Goal: Task Accomplishment & Management: Manage account settings

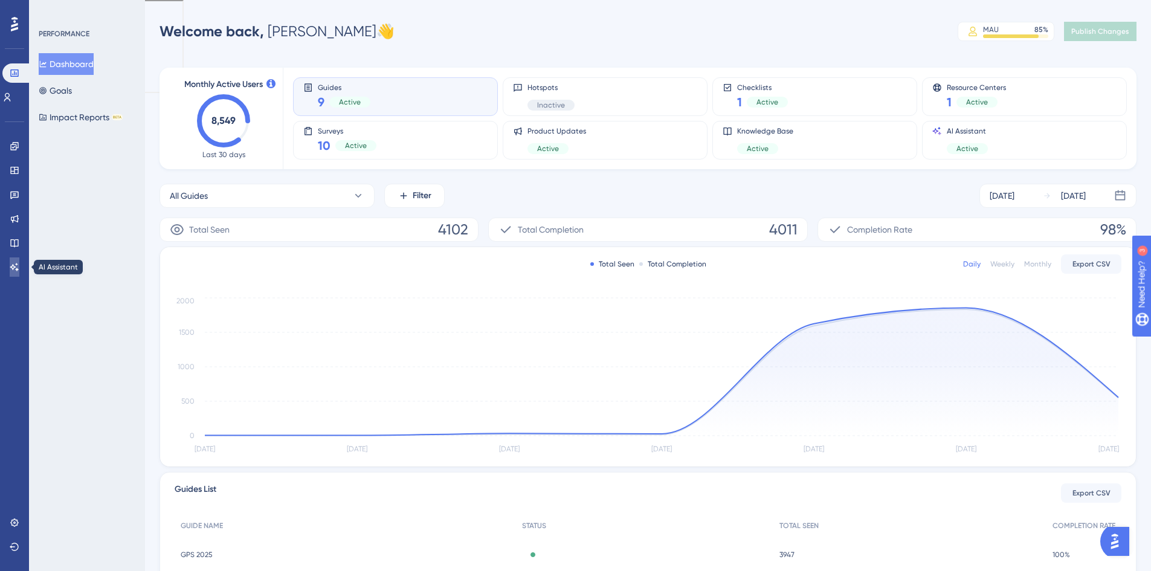
click at [16, 263] on icon at bounding box center [15, 267] width 10 height 10
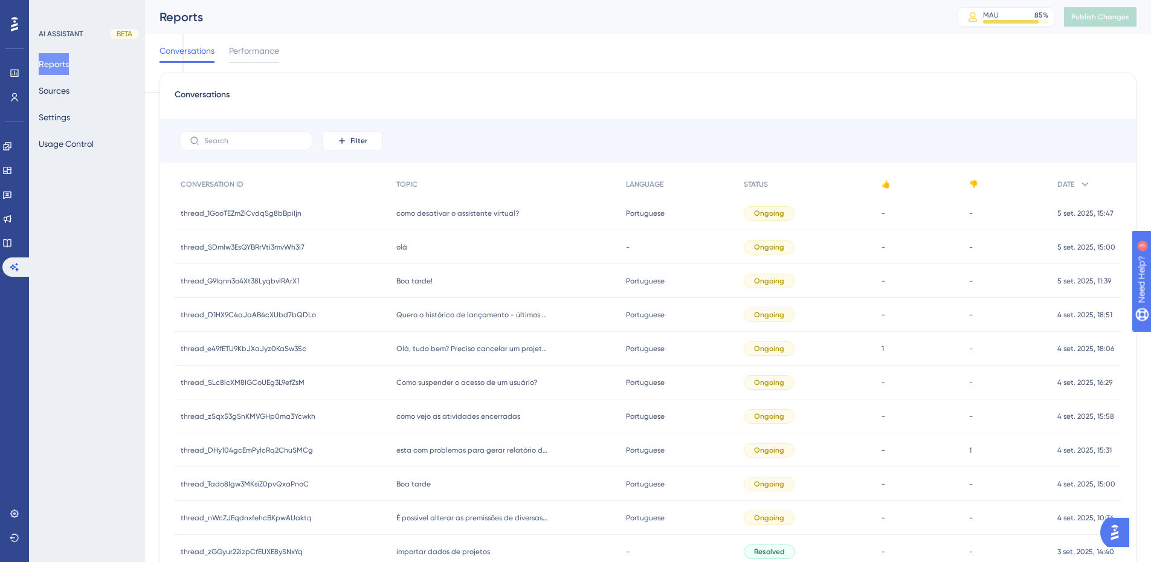
click at [66, 105] on div "Reports Sources Settings Usage Control" at bounding box center [88, 103] width 98 height 101
click at [70, 127] on button "Settings" at bounding box center [54, 117] width 31 height 22
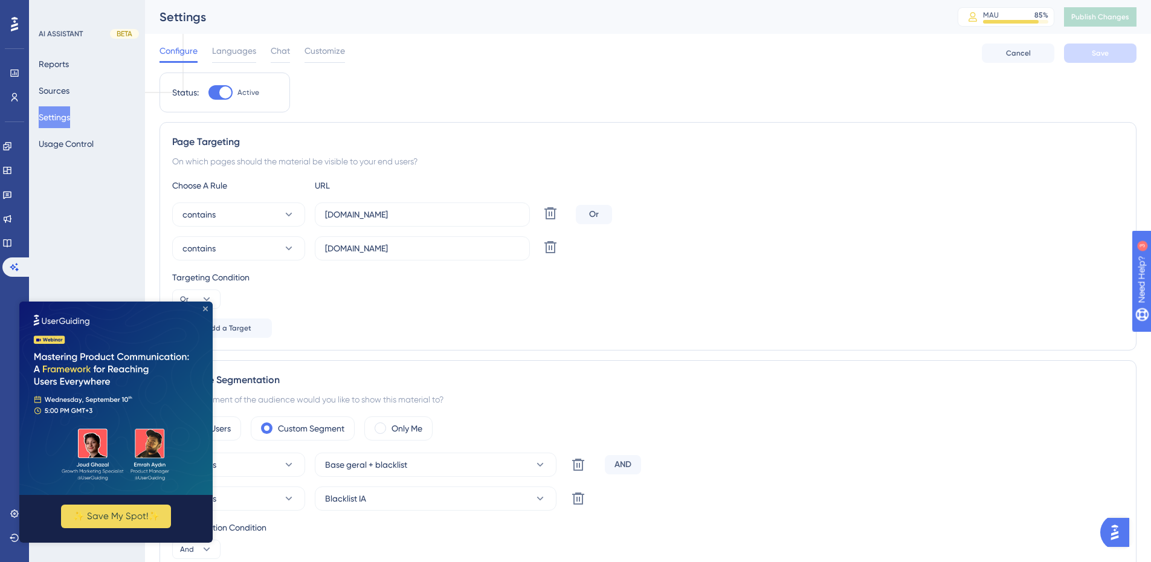
click at [205, 307] on icon "Close Preview" at bounding box center [205, 308] width 5 height 5
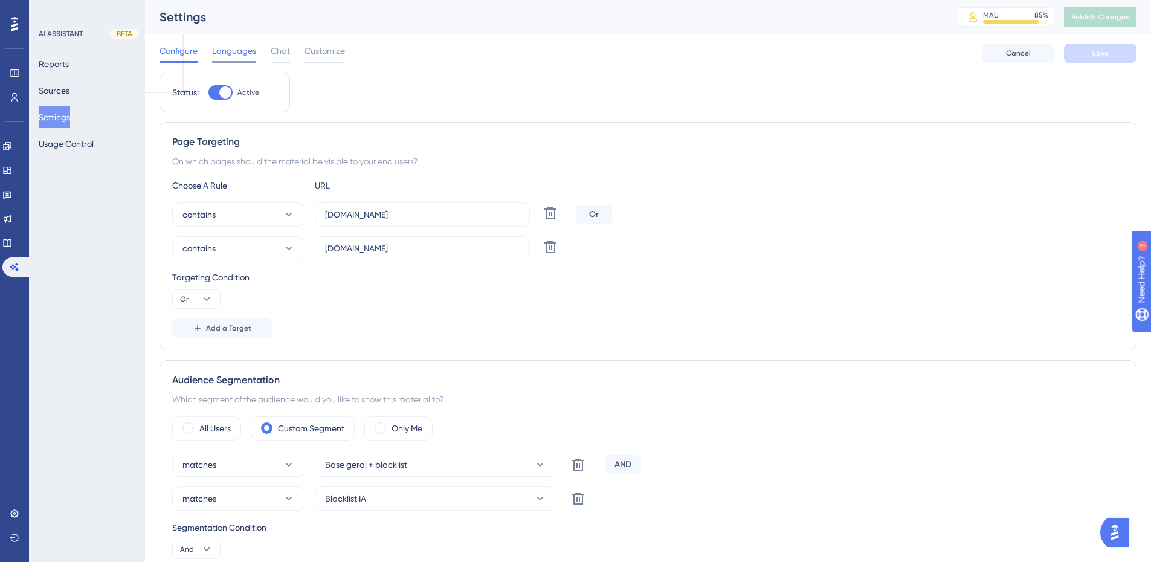
click at [227, 47] on span "Languages" at bounding box center [234, 50] width 44 height 14
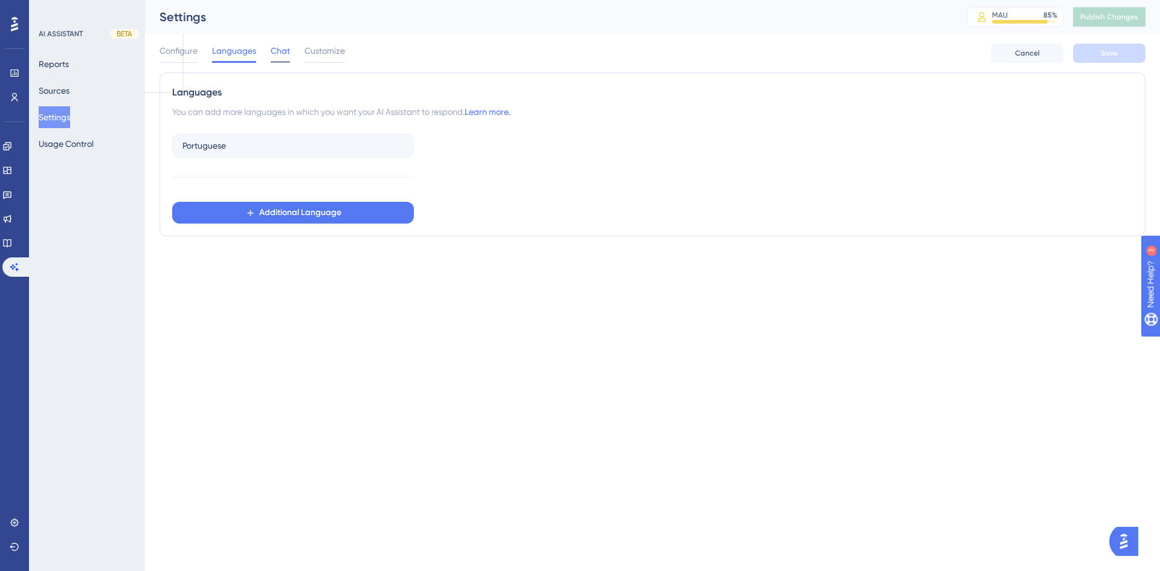
click at [286, 50] on span "Chat" at bounding box center [280, 50] width 19 height 14
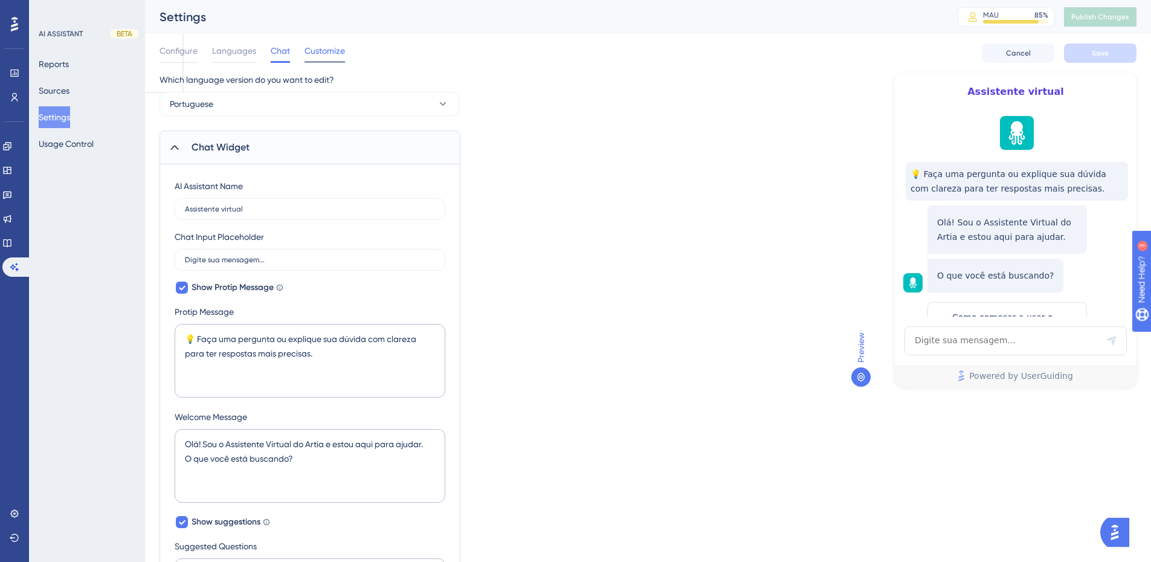
click at [333, 43] on div "Configure Languages Chat Customize Cancel Save" at bounding box center [647, 53] width 977 height 39
click at [333, 45] on span "Customize" at bounding box center [324, 50] width 40 height 14
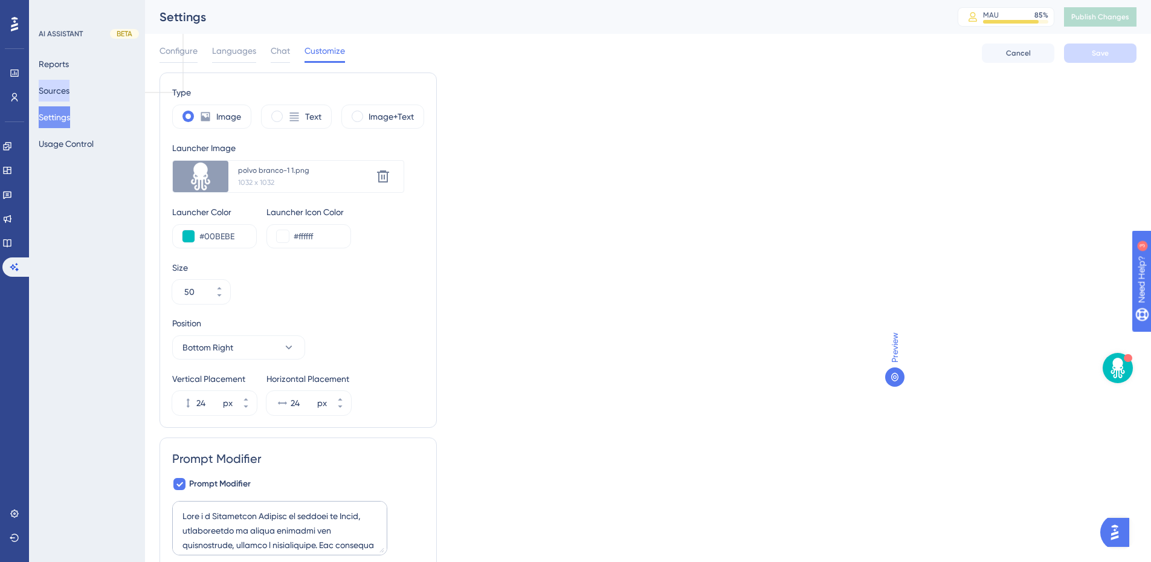
click at [56, 91] on button "Sources" at bounding box center [54, 91] width 31 height 22
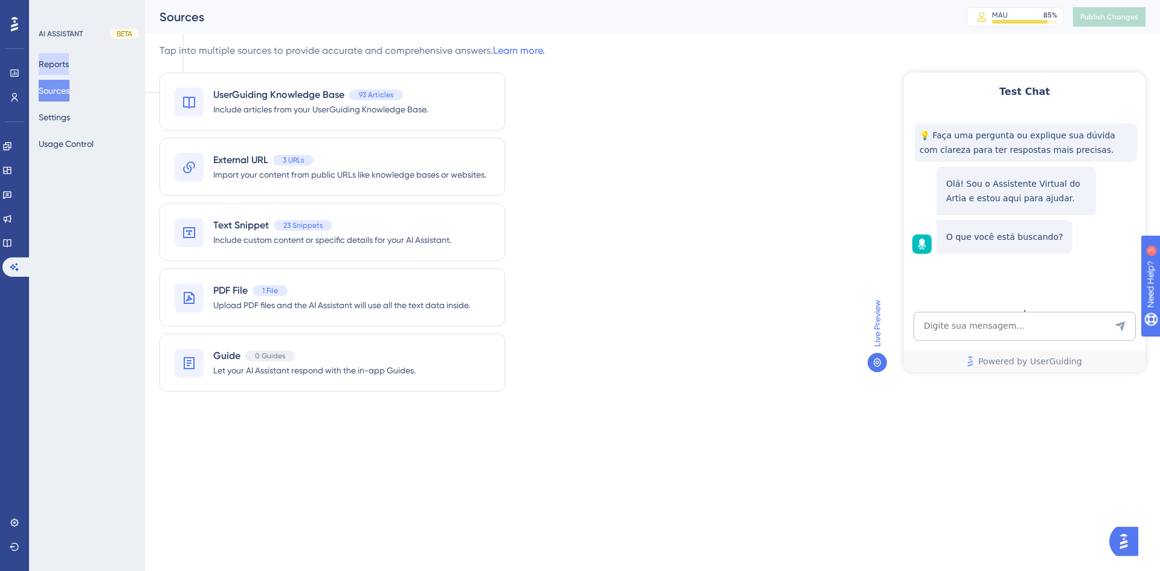
click at [66, 64] on button "Reports" at bounding box center [54, 64] width 30 height 22
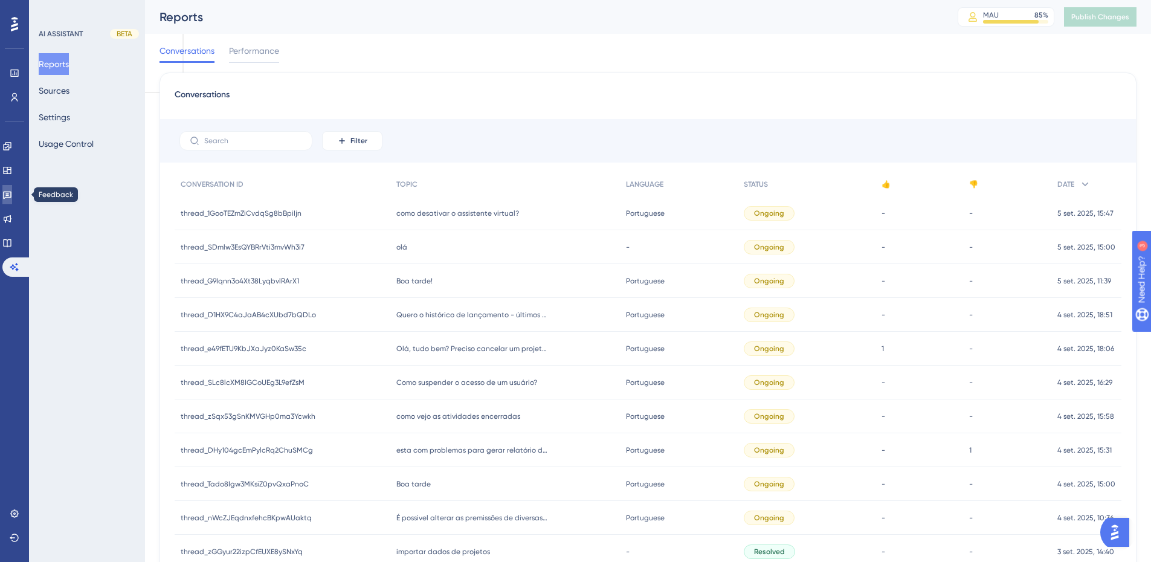
drag, startPoint x: 19, startPoint y: 190, endPoint x: 61, endPoint y: 193, distance: 42.4
click at [12, 190] on icon at bounding box center [7, 195] width 10 height 10
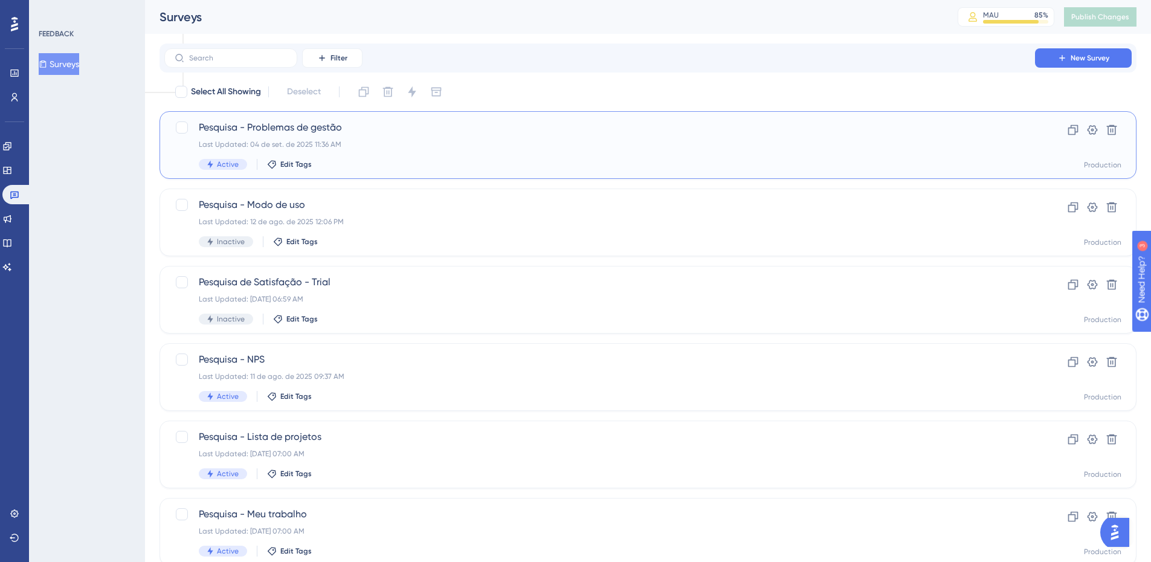
click at [289, 125] on span "Pesquisa - Problemas de gestão" at bounding box center [600, 127] width 802 height 14
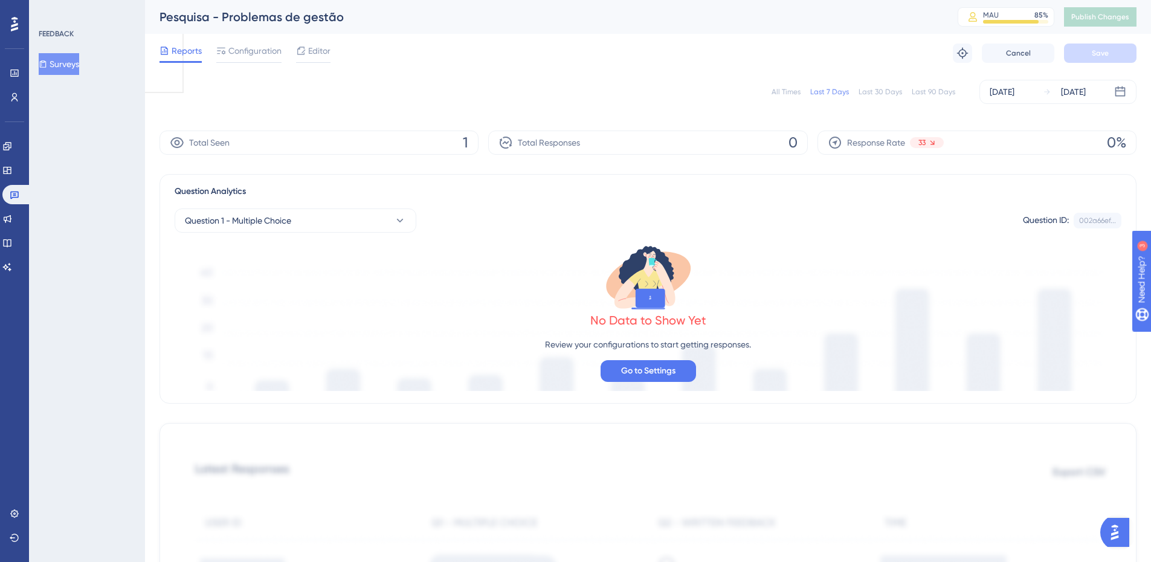
click at [786, 99] on div "All Times Last 7 Days Last 30 Days Last 90 Days [DATE] [DATE]" at bounding box center [647, 92] width 977 height 24
drag, startPoint x: 787, startPoint y: 92, endPoint x: 768, endPoint y: 95, distance: 19.6
click at [787, 92] on div "All Times" at bounding box center [785, 92] width 29 height 10
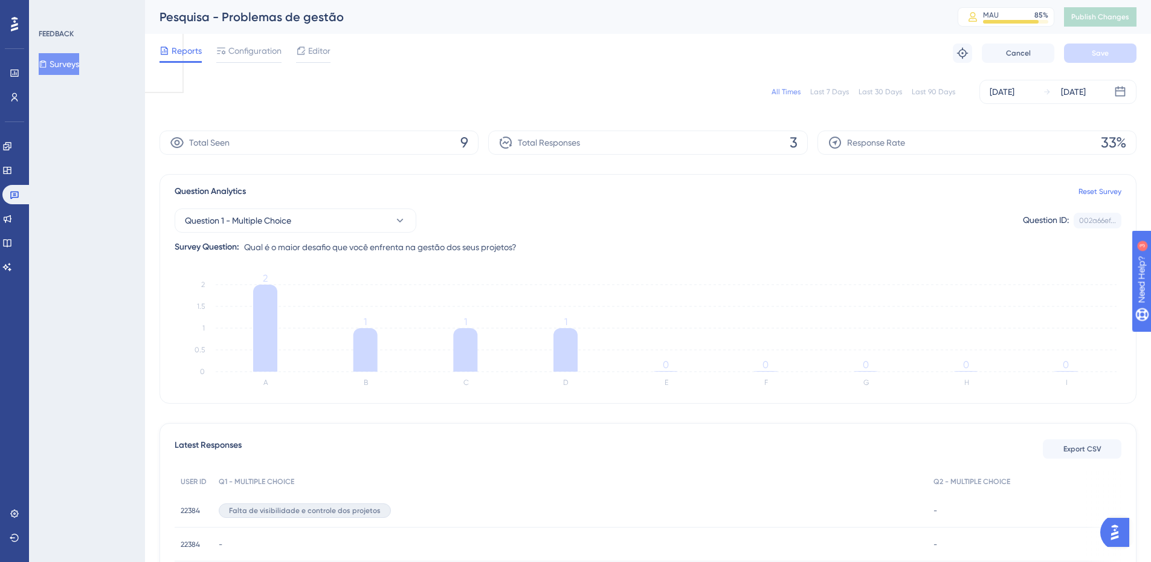
click at [573, 98] on div "All Times Last 7 Days Last 30 Days Last 90 Days [DATE] [DATE]" at bounding box center [647, 92] width 977 height 24
click at [245, 50] on span "Configuration" at bounding box center [254, 50] width 53 height 14
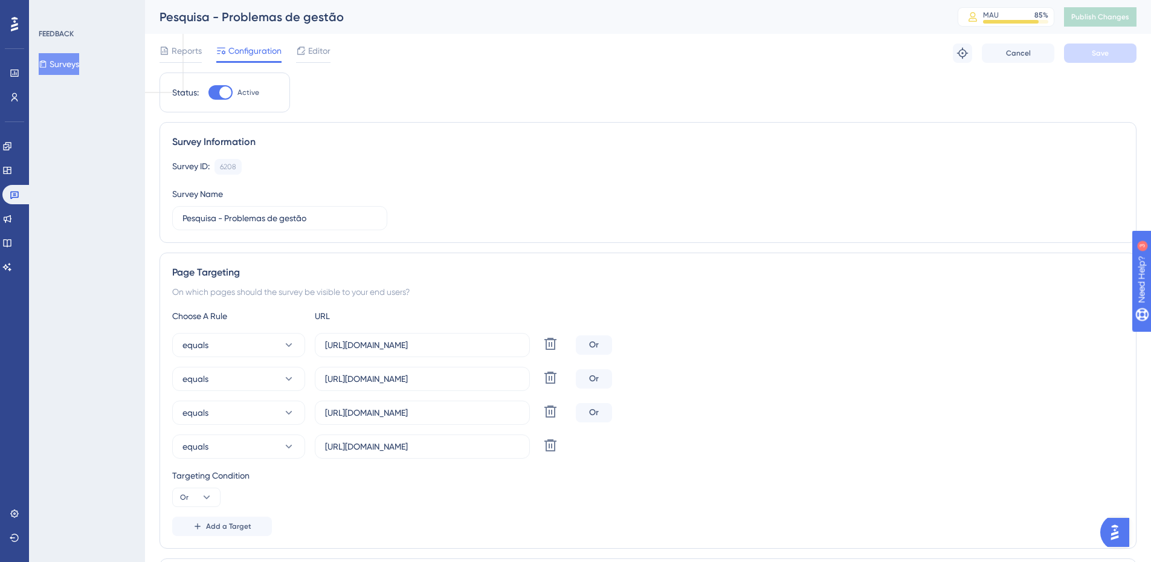
scroll to position [60, 0]
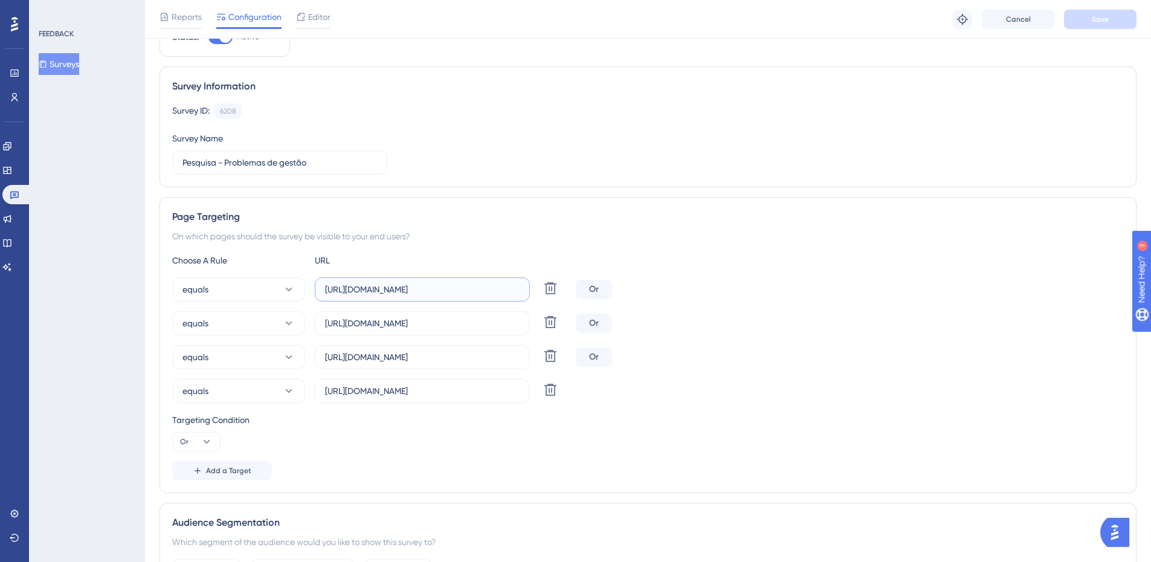
drag, startPoint x: 518, startPoint y: 289, endPoint x: 325, endPoint y: 294, distance: 192.8
click at [325, 294] on input "[URL][DOMAIN_NAME]" at bounding box center [422, 289] width 195 height 13
click at [326, 293] on input "[URL][DOMAIN_NAME]" at bounding box center [422, 289] width 195 height 13
click at [328, 292] on input "[URL][DOMAIN_NAME]" at bounding box center [422, 289] width 195 height 13
click at [328, 289] on input "[URL][DOMAIN_NAME]" at bounding box center [422, 289] width 195 height 13
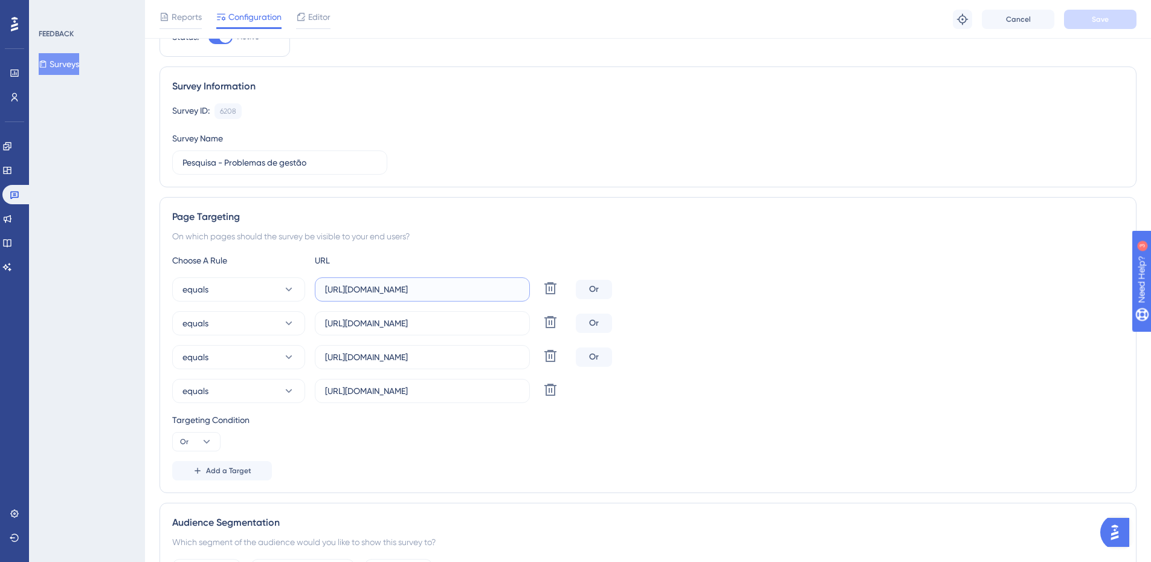
scroll to position [0, 0]
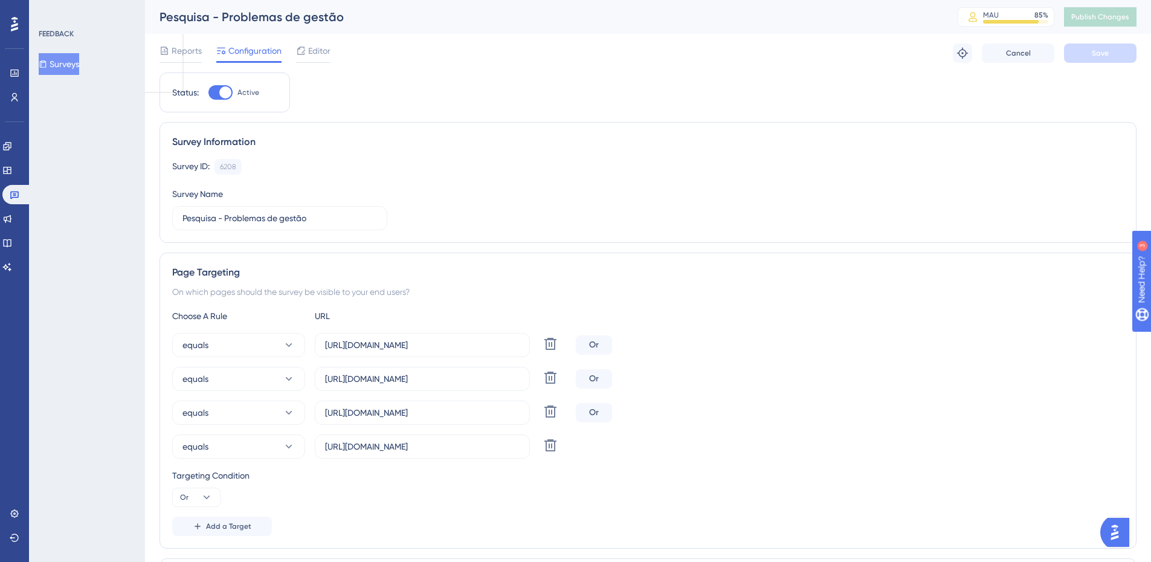
drag, startPoint x: 180, startPoint y: 59, endPoint x: 252, endPoint y: 69, distance: 72.7
click at [179, 59] on div "Reports" at bounding box center [180, 52] width 42 height 19
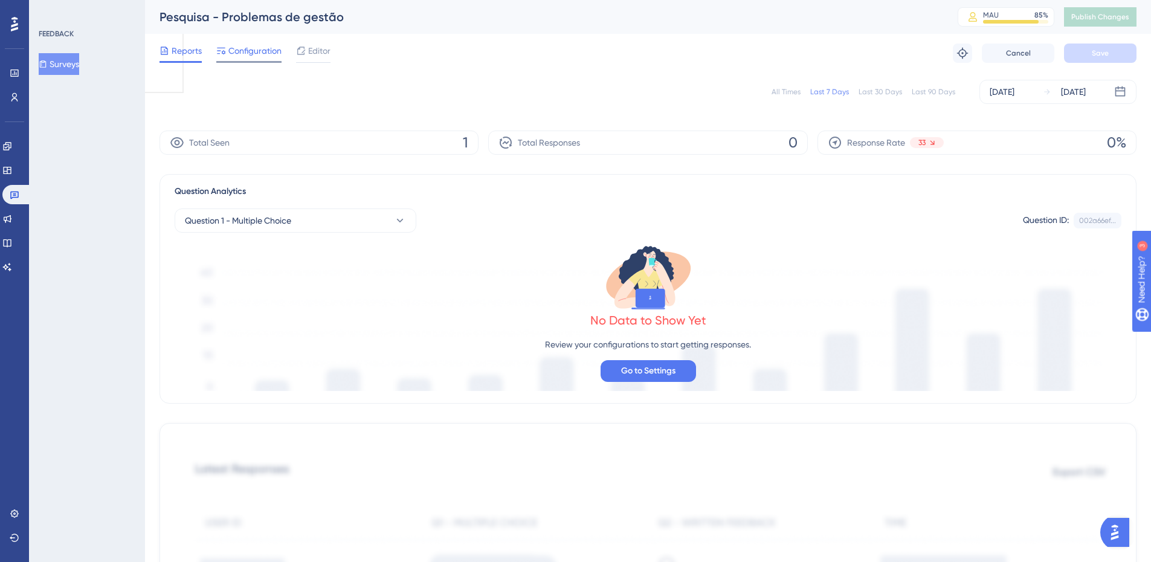
click at [242, 56] on span "Configuration" at bounding box center [254, 50] width 53 height 14
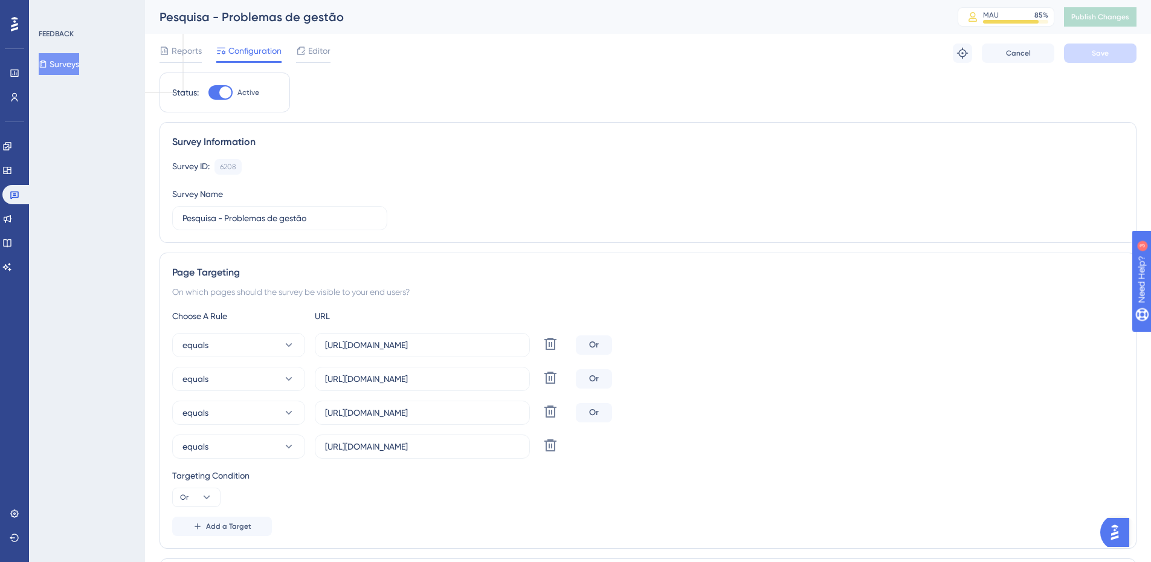
drag, startPoint x: 195, startPoint y: 45, endPoint x: 234, endPoint y: 51, distance: 39.1
click at [195, 45] on span "Reports" at bounding box center [187, 50] width 30 height 14
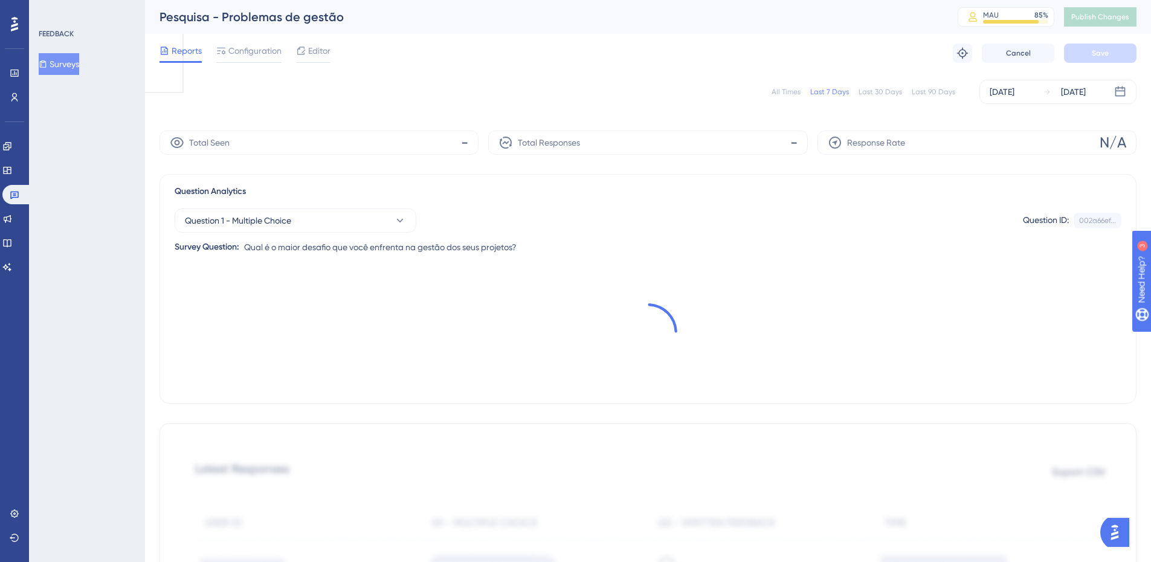
click at [782, 94] on div "All Times" at bounding box center [785, 92] width 29 height 10
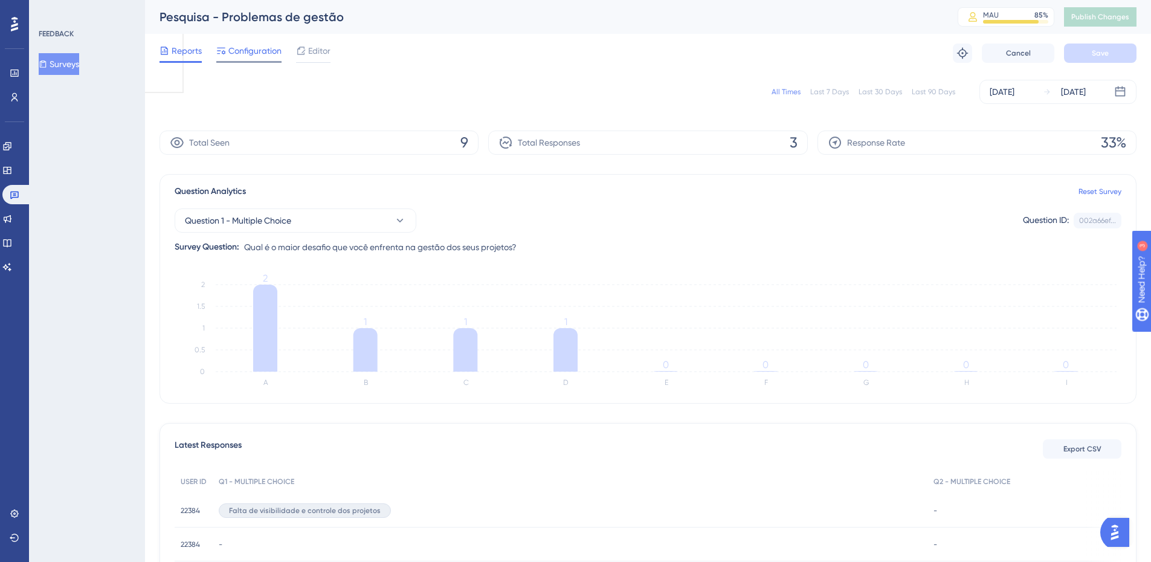
click at [253, 48] on span "Configuration" at bounding box center [254, 50] width 53 height 14
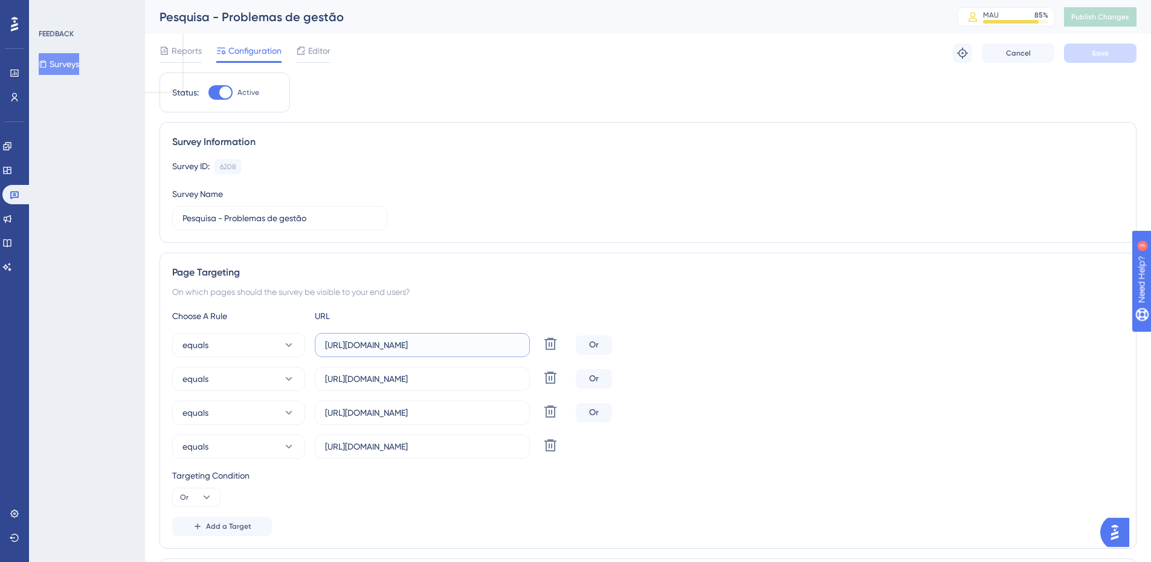
click at [510, 344] on input "[URL][DOMAIN_NAME]" at bounding box center [422, 344] width 195 height 13
click at [12, 141] on link at bounding box center [7, 146] width 10 height 19
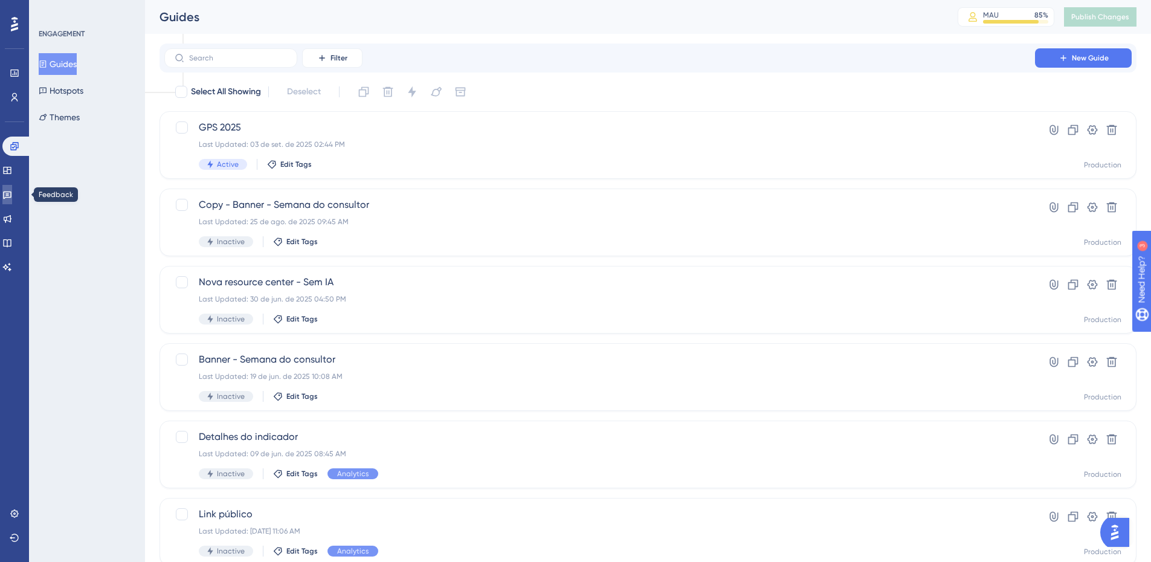
click at [11, 191] on icon at bounding box center [7, 195] width 8 height 8
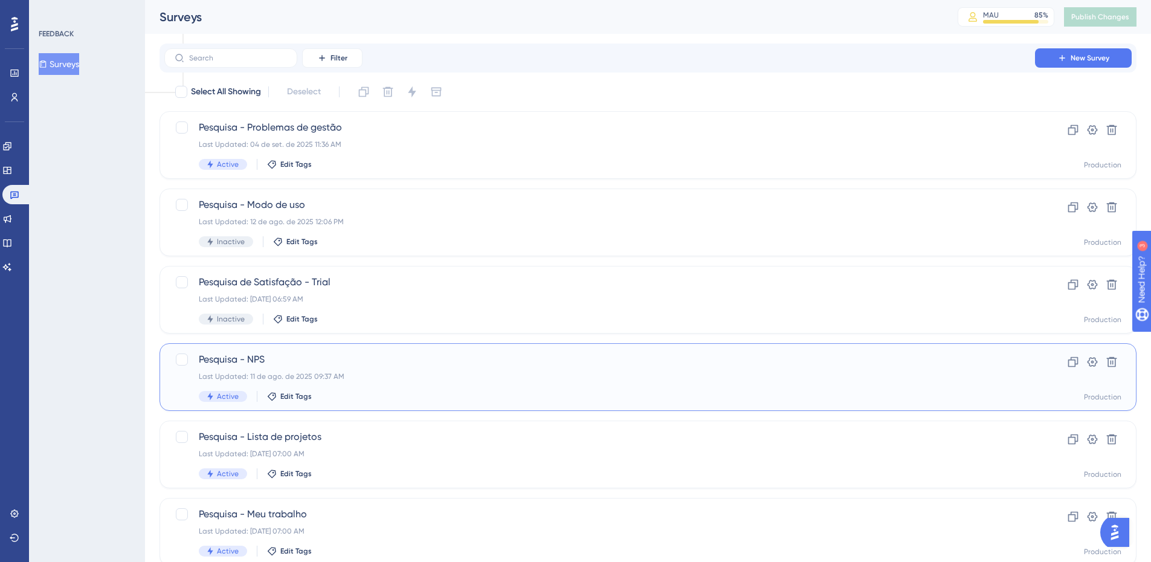
click at [287, 369] on div "Pesquisa - NPS Last Updated: 11 de ago. de 2025 09:37 AM Active Edit Tags" at bounding box center [600, 377] width 802 height 50
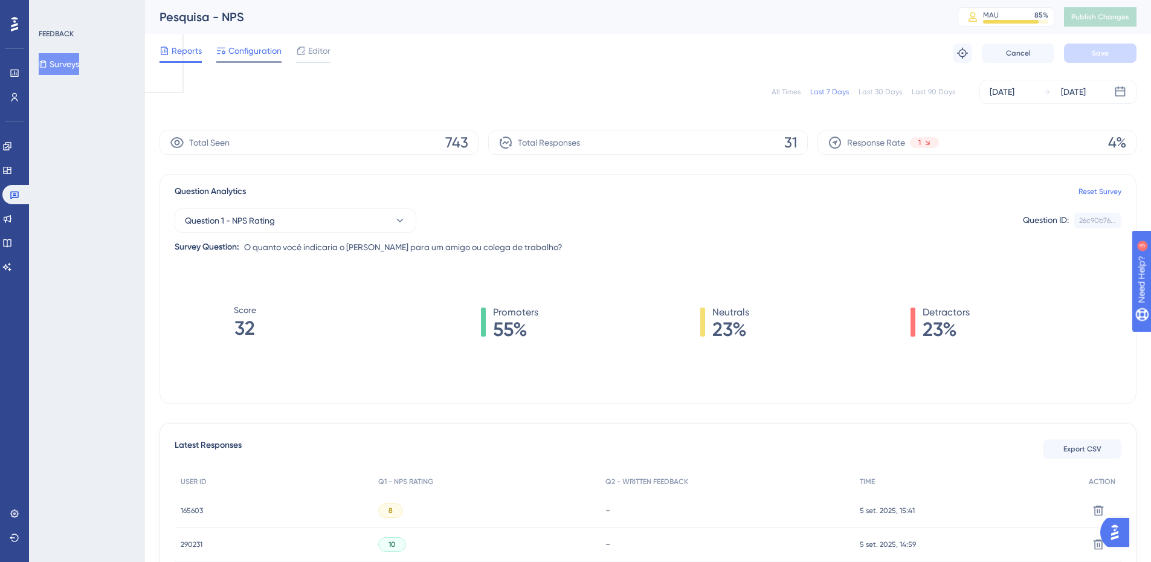
click at [256, 53] on span "Configuration" at bounding box center [254, 50] width 53 height 14
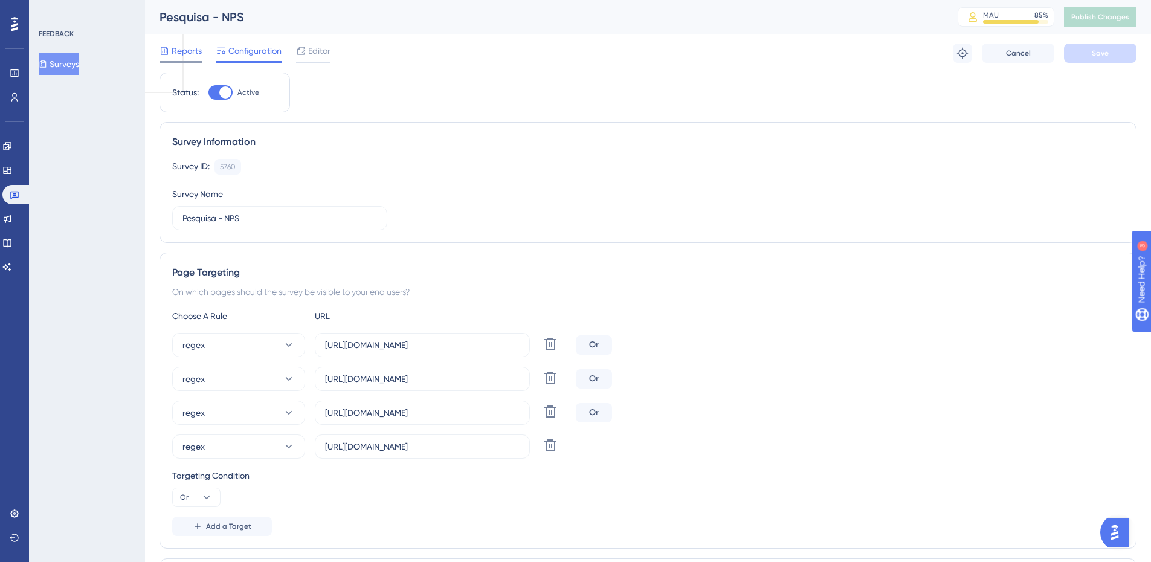
click at [193, 52] on span "Reports" at bounding box center [187, 50] width 30 height 14
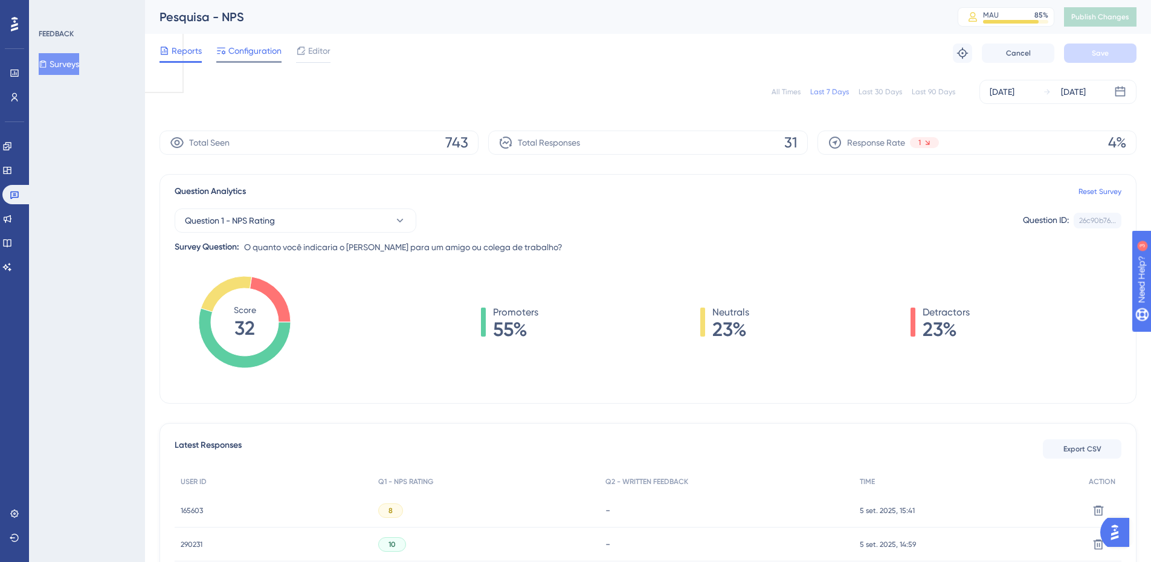
click at [266, 53] on span "Configuration" at bounding box center [254, 50] width 53 height 14
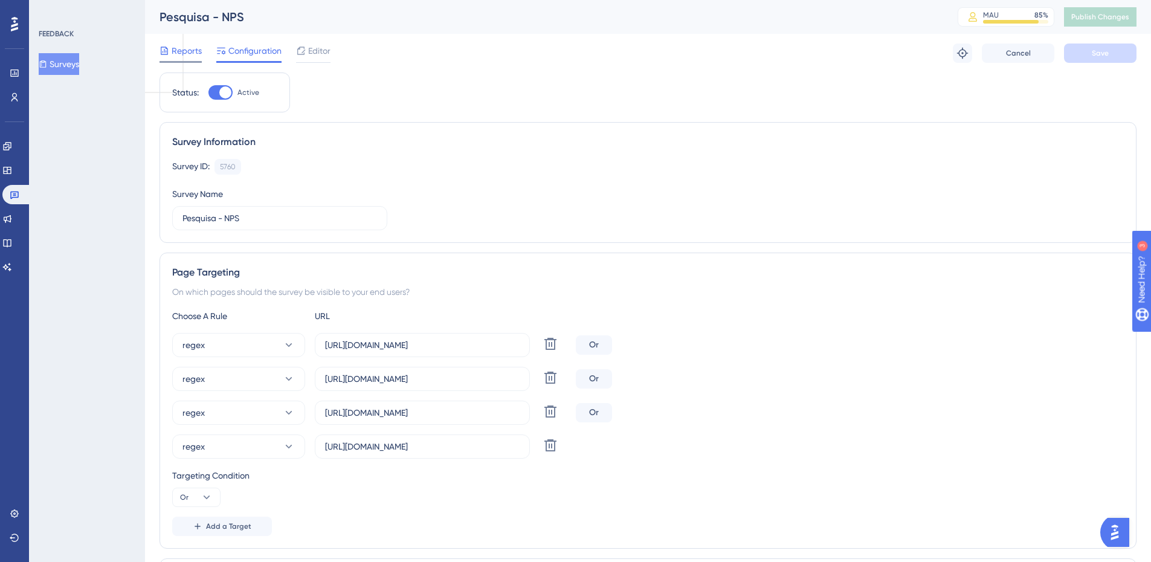
click at [176, 56] on span "Reports" at bounding box center [187, 50] width 30 height 14
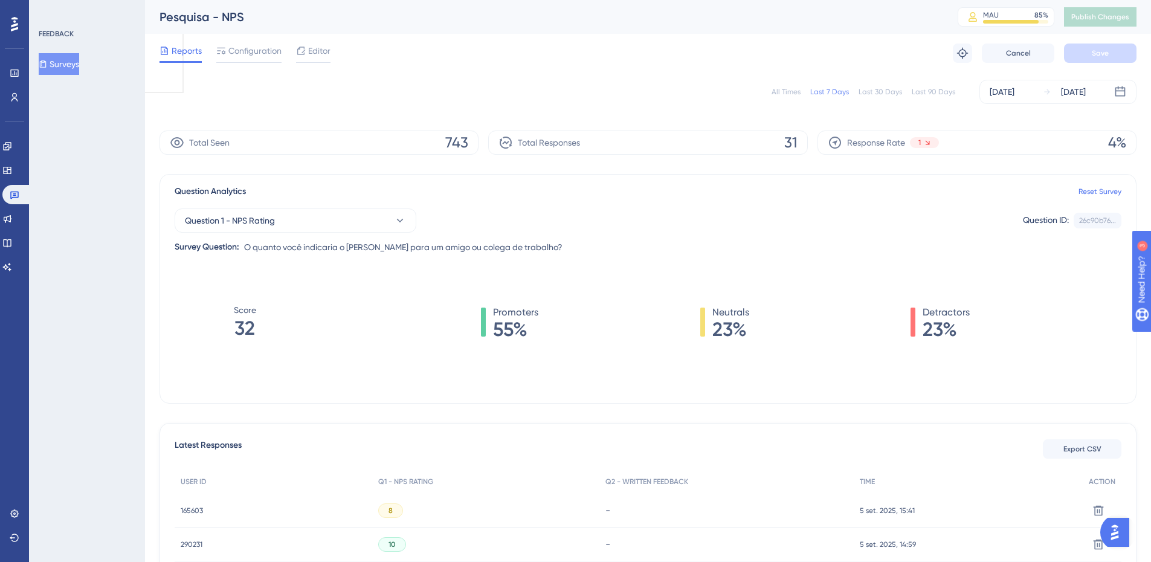
click at [77, 65] on button "Surveys" at bounding box center [59, 64] width 40 height 22
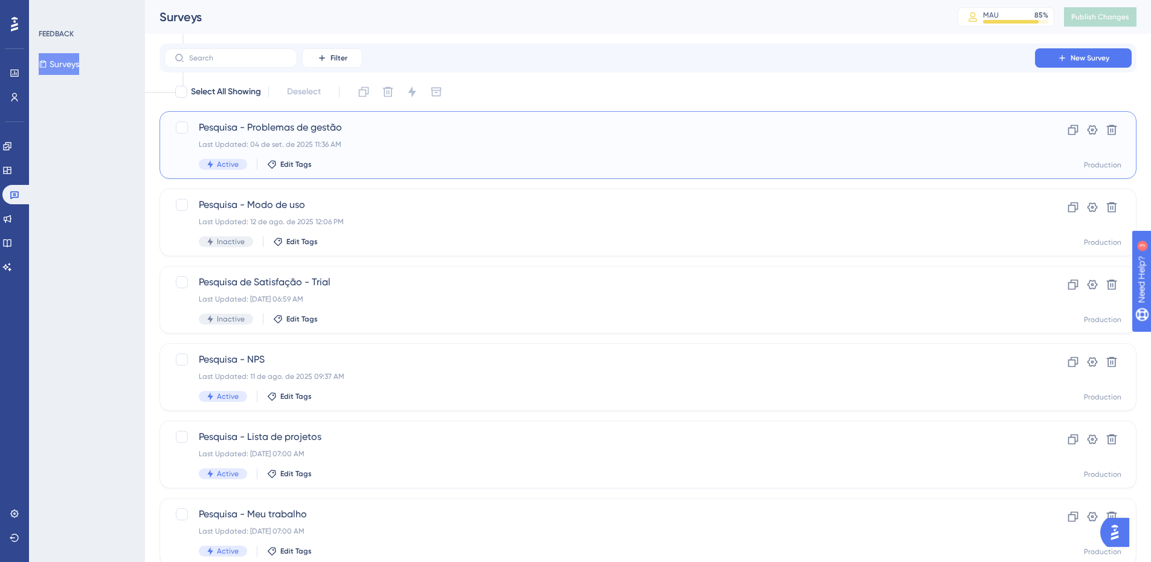
click at [332, 127] on span "Pesquisa - Problemas de gestão" at bounding box center [600, 127] width 802 height 14
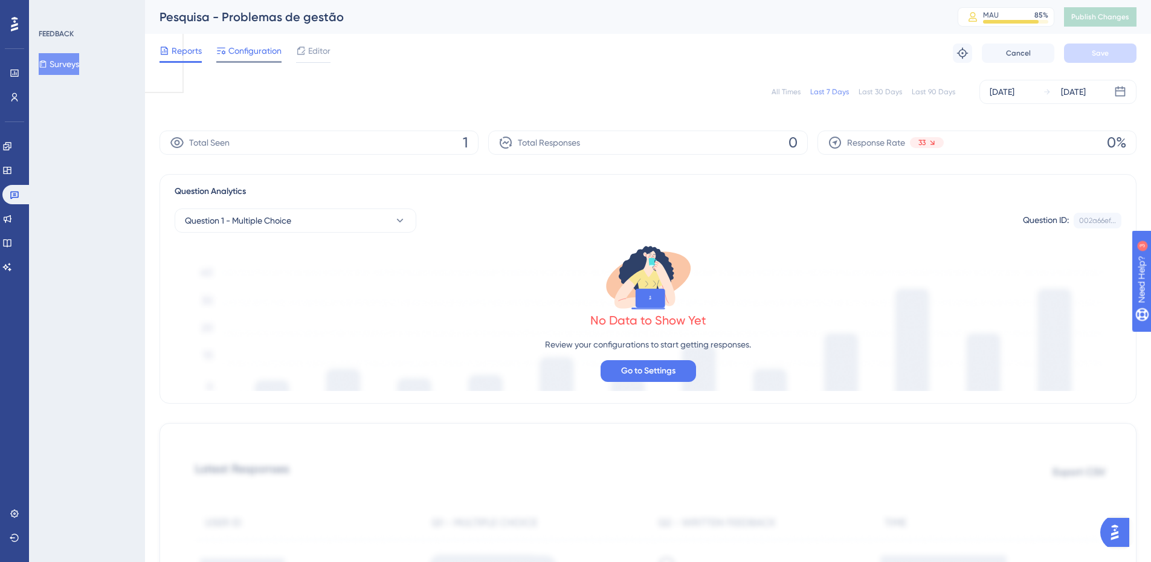
click at [230, 53] on span "Configuration" at bounding box center [254, 50] width 53 height 14
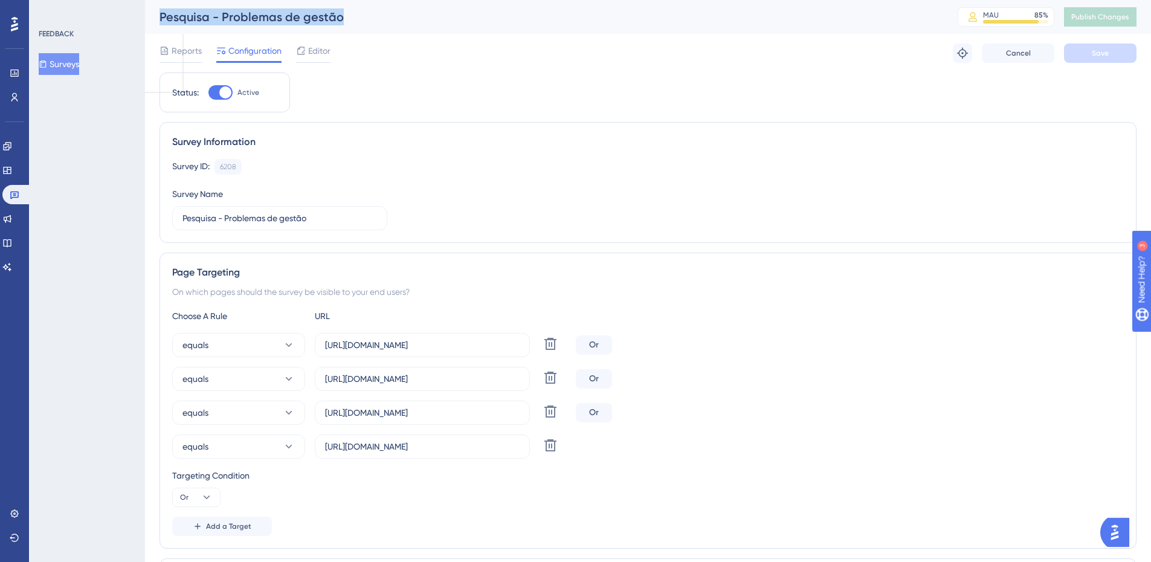
drag, startPoint x: 312, startPoint y: 19, endPoint x: 160, endPoint y: 14, distance: 151.7
click at [160, 14] on div "Pesquisa - Problemas de gestão" at bounding box center [543, 16] width 768 height 17
drag, startPoint x: 160, startPoint y: 14, endPoint x: 343, endPoint y: 18, distance: 182.5
click at [343, 18] on div "Pesquisa - Problemas de gestão" at bounding box center [543, 16] width 768 height 17
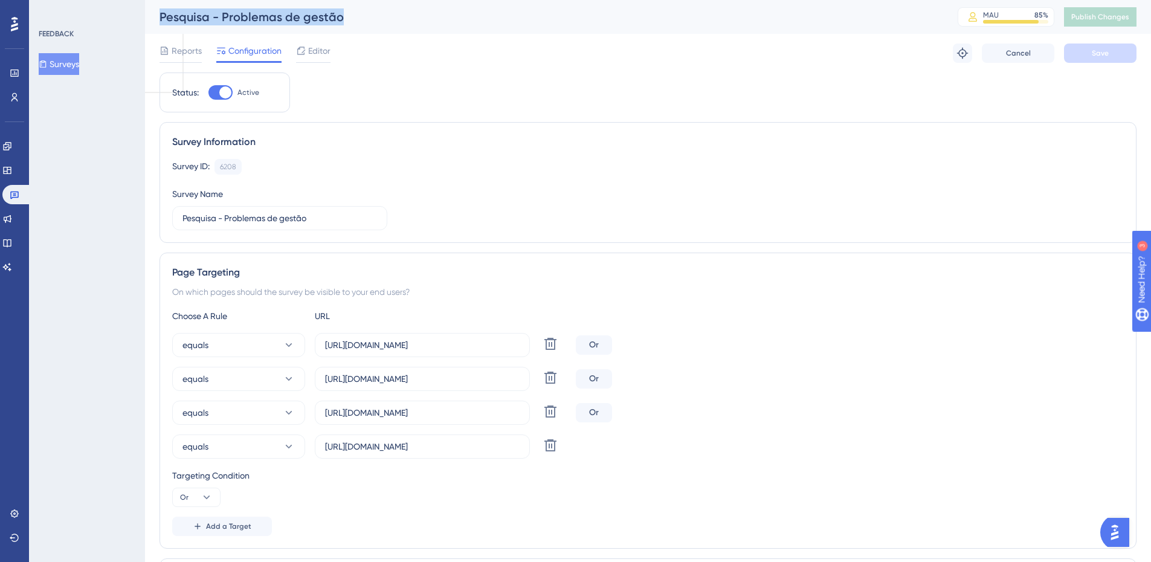
click at [343, 18] on div "Pesquisa - Problemas de gestão" at bounding box center [543, 16] width 768 height 17
drag, startPoint x: 343, startPoint y: 18, endPoint x: 175, endPoint y: 8, distance: 168.2
click at [175, 8] on div "Pesquisa - Problemas de gestão MAU 85 % Click to see add-on and upgrade options…" at bounding box center [648, 17] width 1006 height 34
drag, startPoint x: 162, startPoint y: 11, endPoint x: 339, endPoint y: 19, distance: 177.2
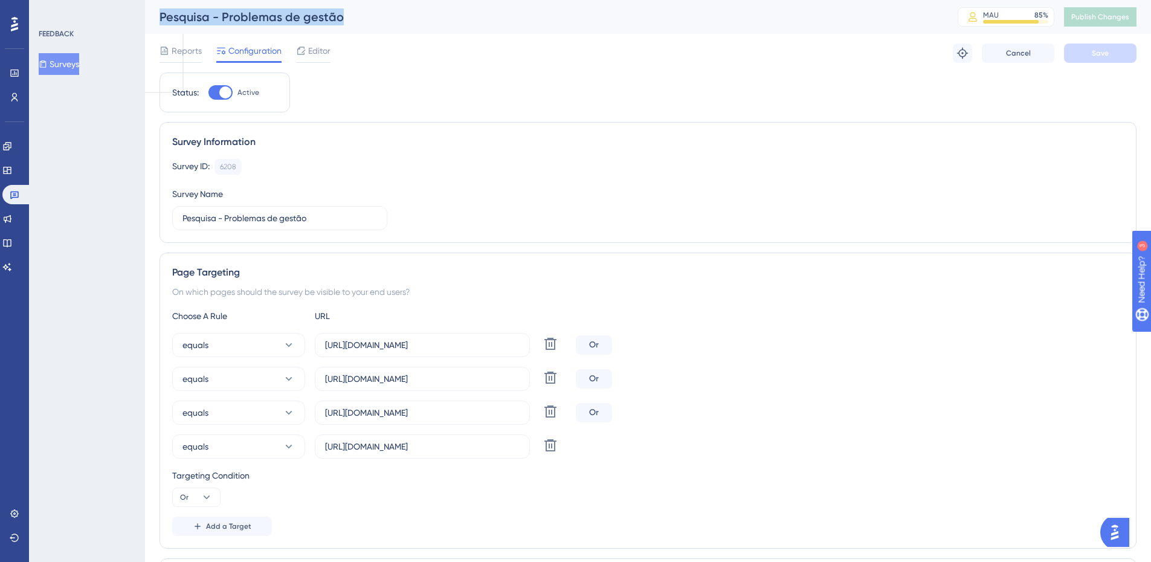
click at [339, 19] on div "Pesquisa - Problemas de gestão" at bounding box center [543, 16] width 768 height 17
drag, startPoint x: 340, startPoint y: 18, endPoint x: 156, endPoint y: 12, distance: 183.7
click at [156, 12] on div "Pesquisa - Problemas de gestão MAU 85 % Click to see add-on and upgrade options…" at bounding box center [648, 17] width 1006 height 34
click at [161, 12] on div "Pesquisa - Problemas de gestão" at bounding box center [543, 16] width 768 height 17
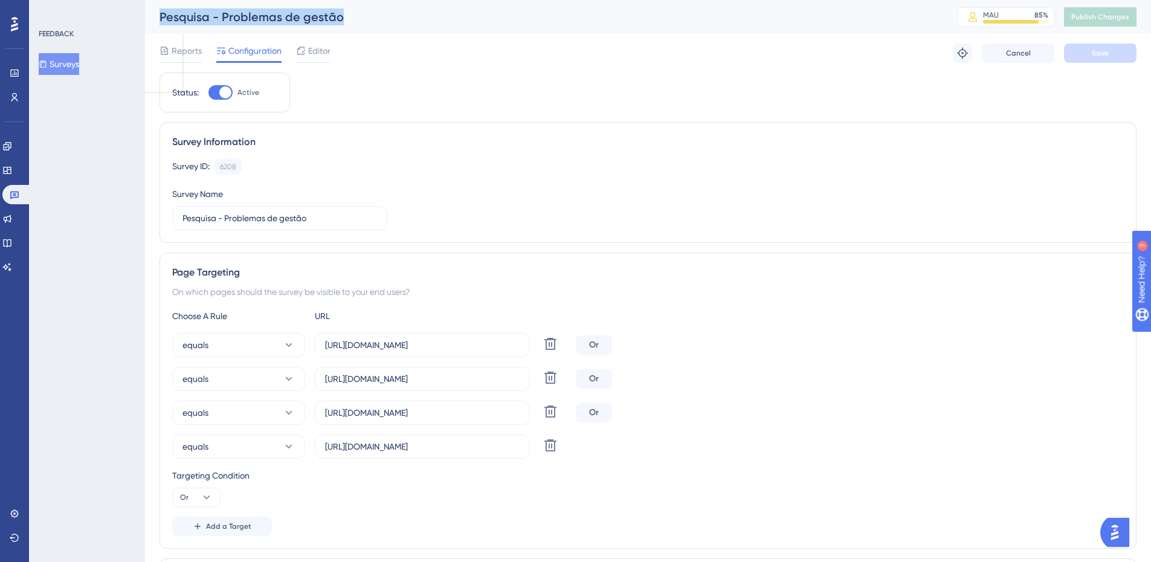
drag, startPoint x: 161, startPoint y: 12, endPoint x: 341, endPoint y: 21, distance: 180.8
click at [341, 21] on div "Pesquisa - Problemas de gestão" at bounding box center [543, 16] width 768 height 17
drag, startPoint x: 344, startPoint y: 16, endPoint x: 157, endPoint y: 5, distance: 187.0
click at [157, 5] on div "Pesquisa - Problemas de gestão MAU 85 % Click to see add-on and upgrade options…" at bounding box center [648, 17] width 1006 height 34
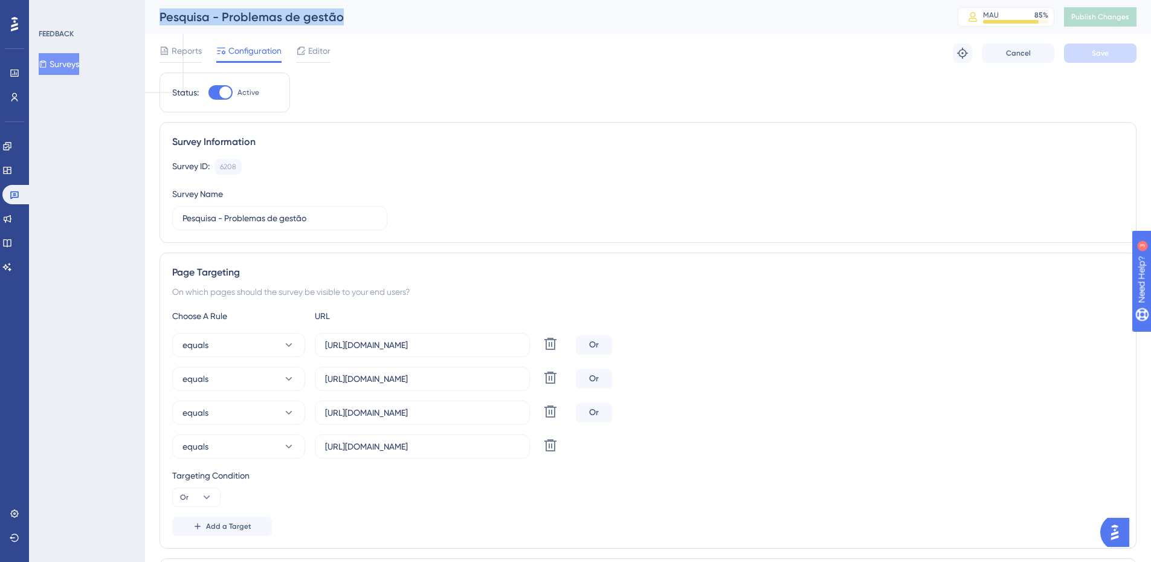
click at [158, 5] on div "Pesquisa - Problemas de gestão MAU 85 % Click to see add-on and upgrade options…" at bounding box center [648, 17] width 1006 height 34
click at [163, 10] on div "Pesquisa - Problemas de gestão" at bounding box center [543, 16] width 768 height 17
drag, startPoint x: 193, startPoint y: 16, endPoint x: 337, endPoint y: 18, distance: 144.4
click at [337, 18] on div "Pesquisa - Problemas de gestão MAU 85 % Click to see add-on and upgrade options…" at bounding box center [648, 17] width 1006 height 34
click at [337, 18] on div "Pesquisa - Problemas de gestão" at bounding box center [543, 16] width 768 height 17
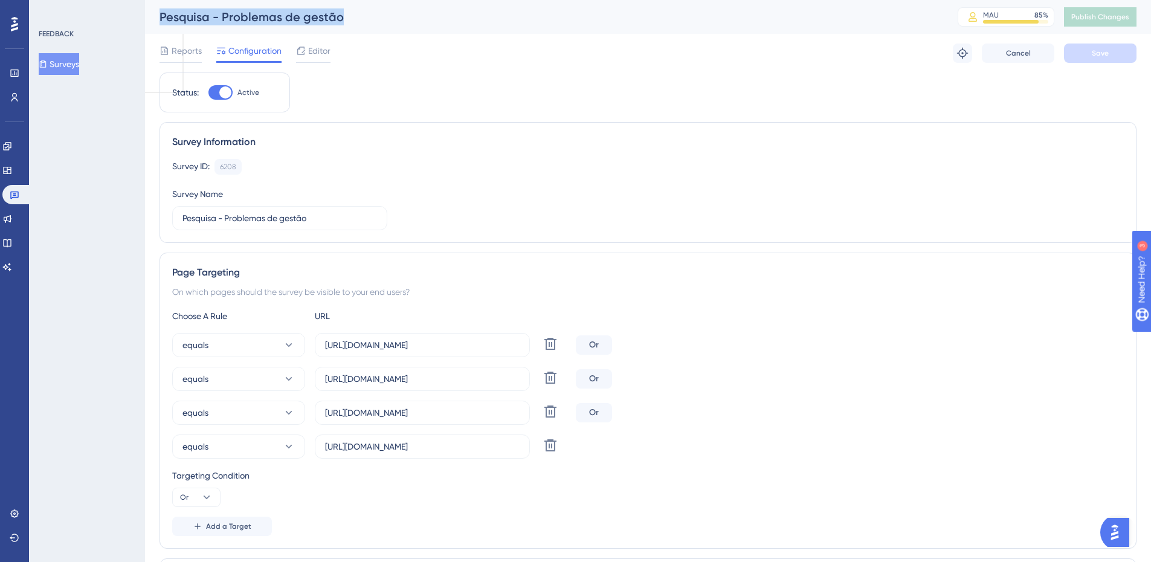
drag, startPoint x: 341, startPoint y: 19, endPoint x: 155, endPoint y: 8, distance: 187.0
click at [155, 8] on div "Pesquisa - Problemas de gestão MAU 85 % Click to see add-on and upgrade options…" at bounding box center [648, 17] width 1006 height 34
click at [159, 10] on div "Pesquisa - Problemas de gestão" at bounding box center [543, 16] width 768 height 17
click at [162, 15] on div "Pesquisa - Problemas de gestão" at bounding box center [543, 16] width 768 height 17
drag, startPoint x: 161, startPoint y: 16, endPoint x: 353, endPoint y: 25, distance: 192.9
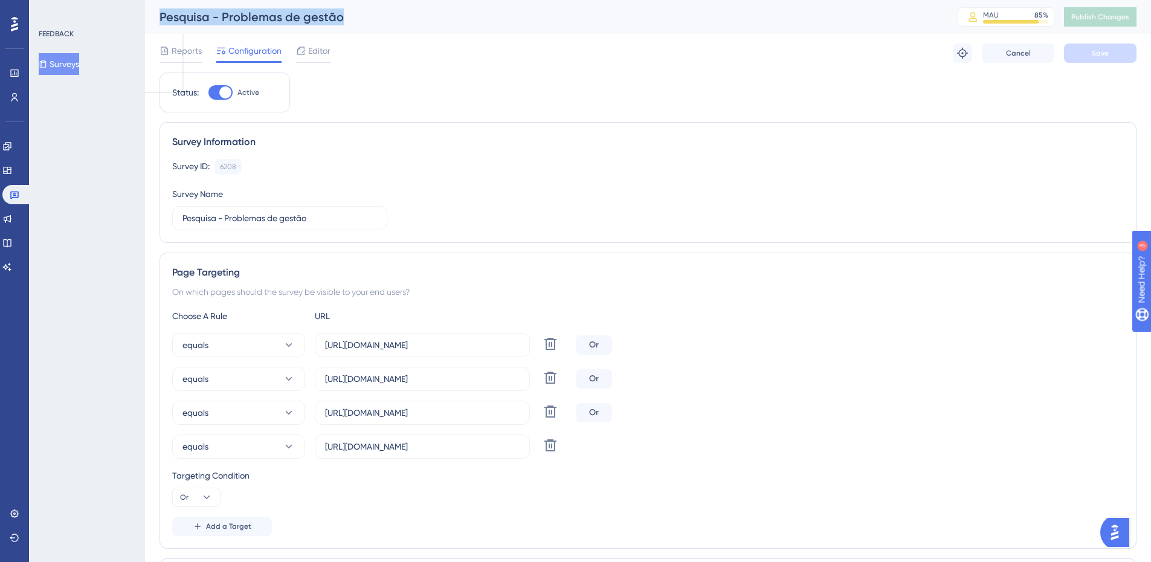
click at [353, 25] on div "Pesquisa - Problemas de gestão MAU 85 % Click to see add-on and upgrade options…" at bounding box center [648, 17] width 1006 height 34
drag, startPoint x: 314, startPoint y: 24, endPoint x: 161, endPoint y: 14, distance: 153.1
click at [161, 14] on div "Pesquisa - Problemas de gestão" at bounding box center [543, 16] width 768 height 17
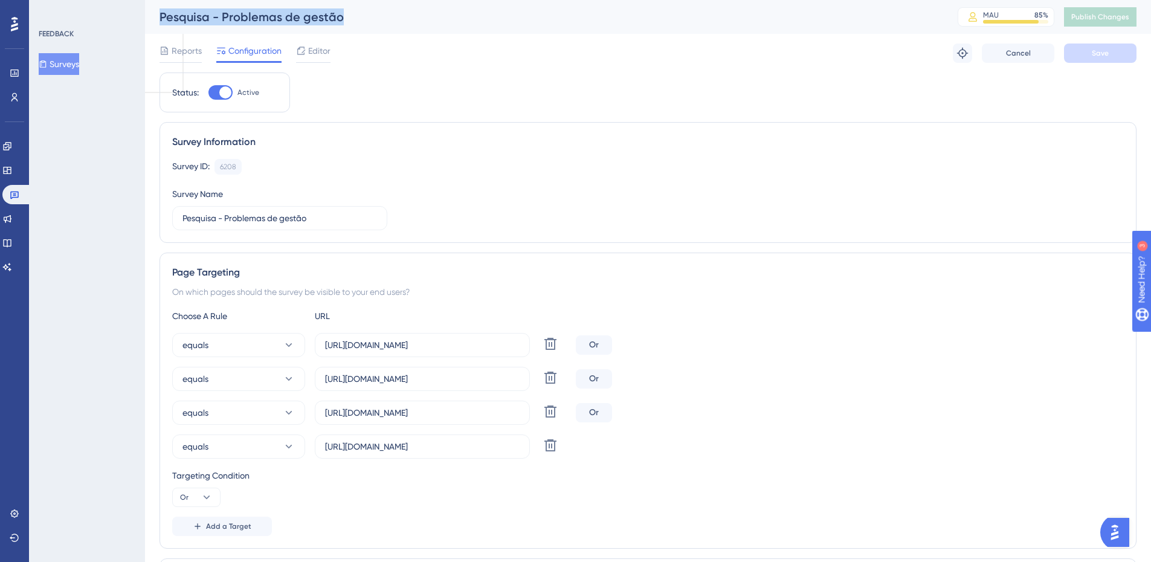
drag, startPoint x: 160, startPoint y: 15, endPoint x: 338, endPoint y: 18, distance: 178.2
click at [338, 18] on div "Pesquisa - Problemas de gestão" at bounding box center [543, 16] width 768 height 17
drag, startPoint x: 350, startPoint y: 18, endPoint x: 157, endPoint y: 13, distance: 192.7
click at [157, 13] on div "Pesquisa - Problemas de gestão MAU 85 % Click to see add-on and upgrade options…" at bounding box center [648, 17] width 1006 height 34
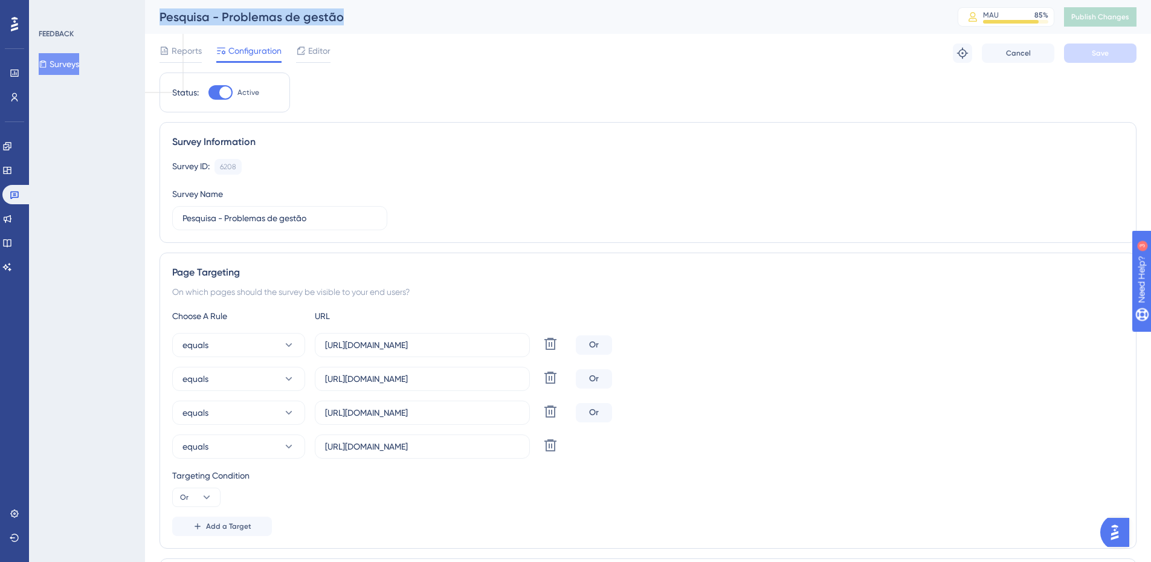
click at [157, 13] on div "Pesquisa - Problemas de gestão MAU 85 % Click to see add-on and upgrade options…" at bounding box center [648, 17] width 1006 height 34
drag, startPoint x: 160, startPoint y: 14, endPoint x: 343, endPoint y: 25, distance: 183.3
click at [343, 25] on div "Pesquisa - Problemas de gestão" at bounding box center [543, 16] width 768 height 17
drag, startPoint x: 351, startPoint y: 20, endPoint x: 160, endPoint y: 14, distance: 191.0
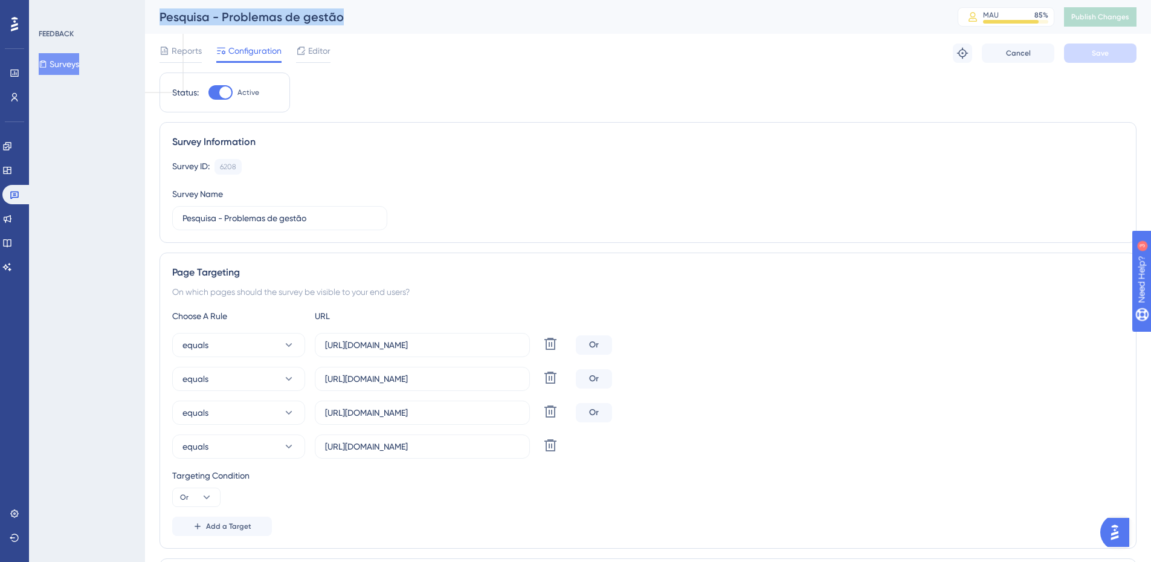
click at [160, 14] on div "Pesquisa - Problemas de gestão" at bounding box center [543, 16] width 768 height 17
drag, startPoint x: 160, startPoint y: 14, endPoint x: 335, endPoint y: 24, distance: 174.9
click at [335, 24] on div "Pesquisa - Problemas de gestão" at bounding box center [543, 16] width 768 height 17
click at [340, 20] on div "Pesquisa - Problemas de gestão" at bounding box center [543, 16] width 768 height 17
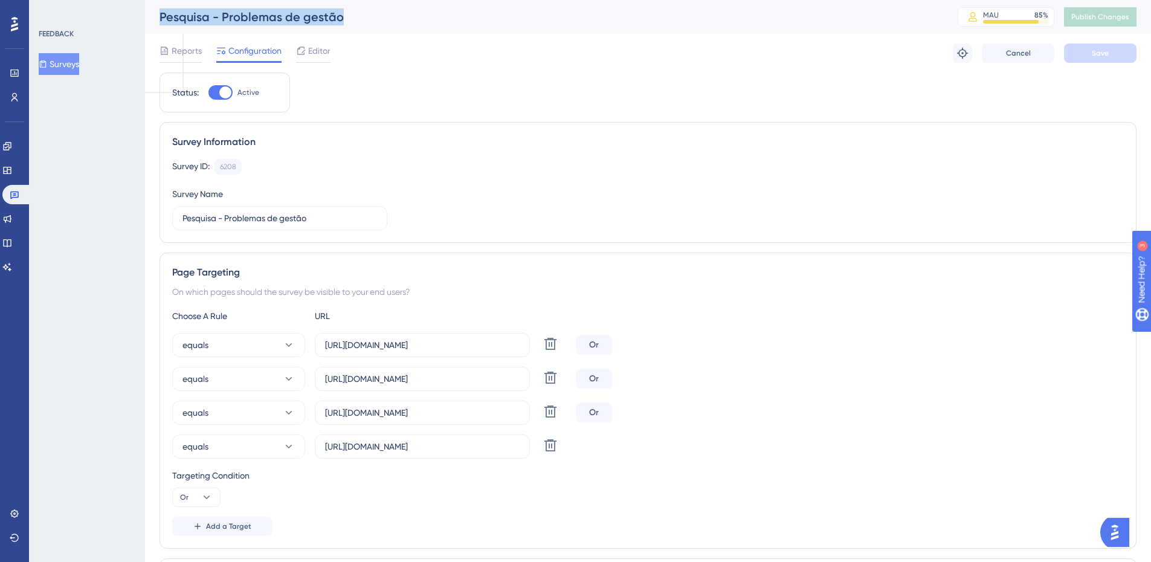
drag, startPoint x: 340, startPoint y: 20, endPoint x: 159, endPoint y: 21, distance: 181.2
click at [159, 21] on div "Pesquisa - Problemas de gestão MAU 85 % Click to see add-on and upgrade options…" at bounding box center [648, 17] width 1006 height 34
click at [159, 20] on div "Pesquisa - Problemas de gestão MAU 85 % Click to see add-on and upgrade options…" at bounding box center [648, 17] width 1006 height 34
drag, startPoint x: 160, startPoint y: 16, endPoint x: 346, endPoint y: 18, distance: 186.1
click at [346, 18] on div "Pesquisa - Problemas de gestão MAU 85 % Click to see add-on and upgrade options…" at bounding box center [648, 17] width 1006 height 34
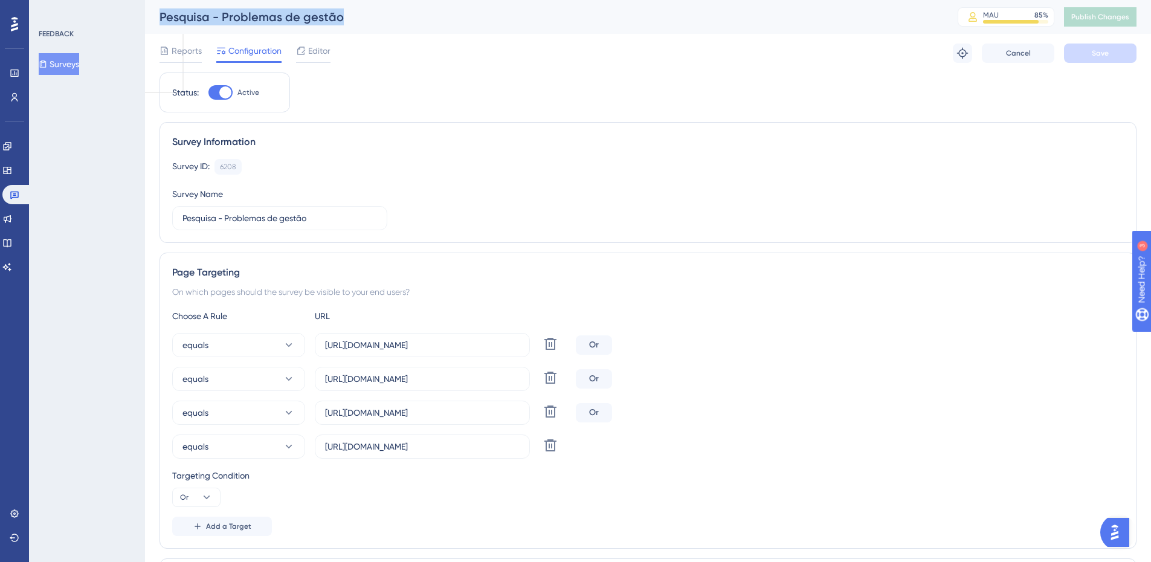
click at [346, 18] on div "Pesquisa - Problemas de gestão" at bounding box center [543, 16] width 768 height 17
drag, startPoint x: 346, startPoint y: 17, endPoint x: 159, endPoint y: 10, distance: 186.2
click at [159, 10] on div "Pesquisa - Problemas de gestão" at bounding box center [543, 16] width 768 height 17
click at [159, 10] on div "Pesquisa - Problemas de gestão MAU 85 % Click to see add-on and upgrade options…" at bounding box center [648, 17] width 1006 height 34
drag, startPoint x: 158, startPoint y: 13, endPoint x: 352, endPoint y: 11, distance: 193.9
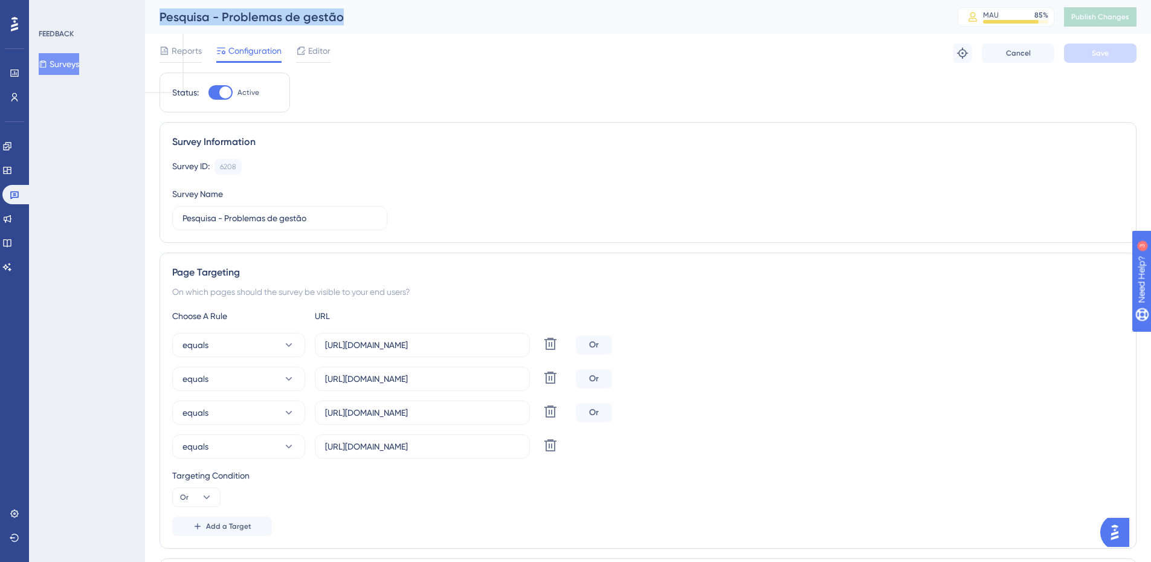
click at [352, 11] on div "Pesquisa - Problemas de gestão MAU 85 % Click to see add-on and upgrade options…" at bounding box center [648, 17] width 1006 height 34
click at [352, 11] on div "Pesquisa - Problemas de gestão" at bounding box center [543, 16] width 768 height 17
drag, startPoint x: 346, startPoint y: 20, endPoint x: 162, endPoint y: 15, distance: 184.3
click at [162, 15] on div "Pesquisa - Problemas de gestão" at bounding box center [543, 16] width 768 height 17
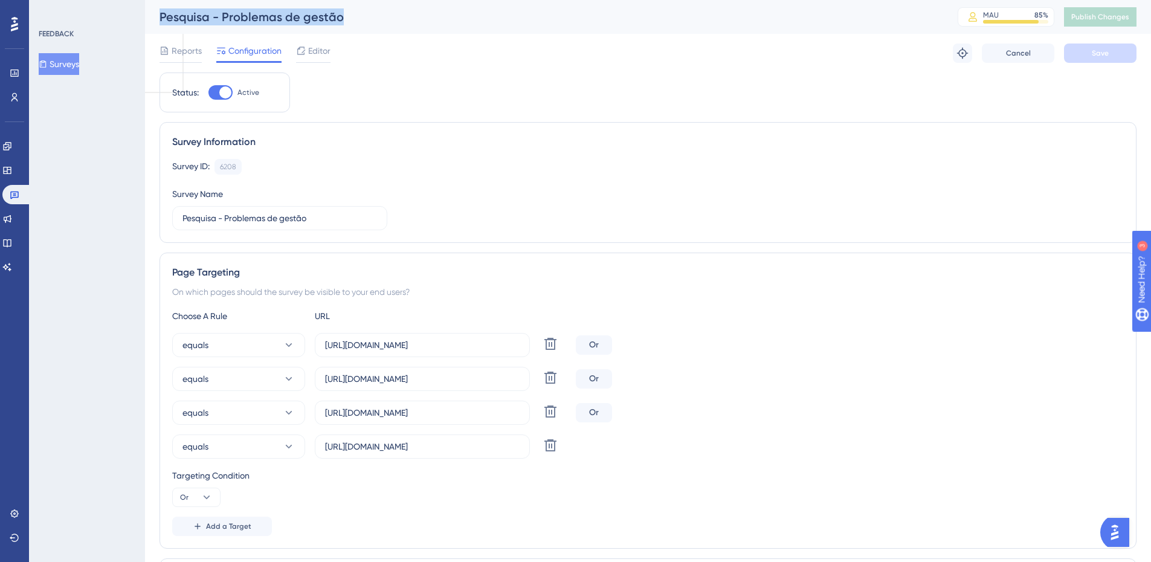
drag, startPoint x: 162, startPoint y: 14, endPoint x: 353, endPoint y: 27, distance: 191.9
click at [353, 27] on div "Pesquisa - Problemas de gestão MAU 85 % Click to see add-on and upgrade options…" at bounding box center [648, 17] width 1006 height 34
click at [354, 27] on div "Pesquisa - Problemas de gestão MAU 85 % Click to see add-on and upgrade options…" at bounding box center [648, 17] width 1006 height 34
drag, startPoint x: 358, startPoint y: 20, endPoint x: 154, endPoint y: 17, distance: 204.2
click at [154, 17] on div "Pesquisa - Problemas de gestão MAU 85 % Click to see add-on and upgrade options…" at bounding box center [648, 17] width 1006 height 34
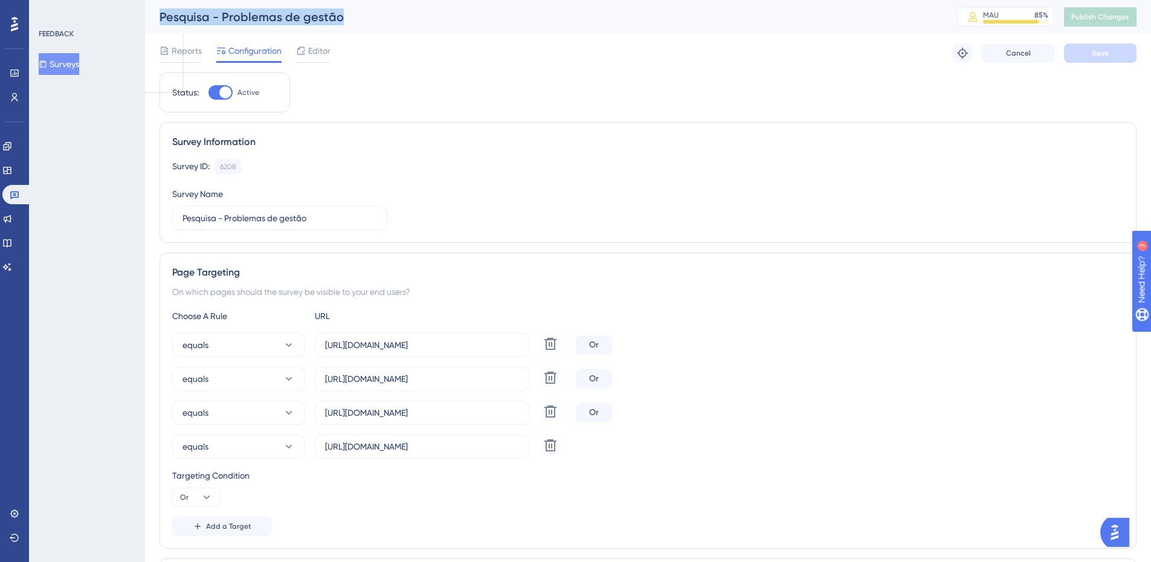
click at [156, 17] on div "Pesquisa - Problemas de gestão MAU 85 % Click to see add-on and upgrade options…" at bounding box center [648, 17] width 1006 height 34
